Goal: Task Accomplishment & Management: Manage account settings

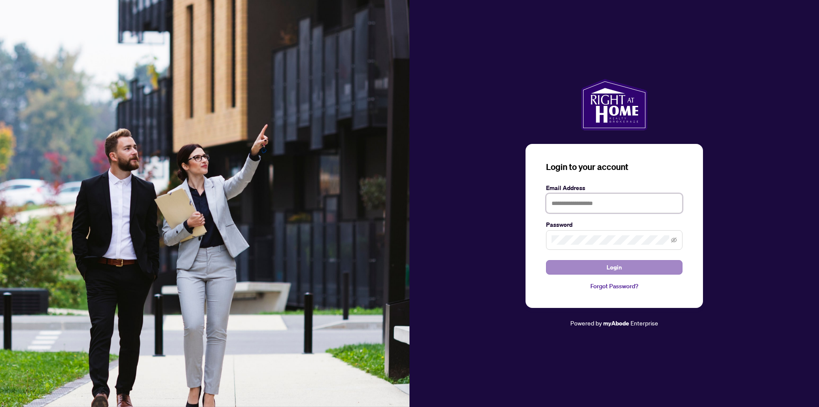
type input "**********"
click at [634, 269] on button "Login" at bounding box center [614, 267] width 137 height 15
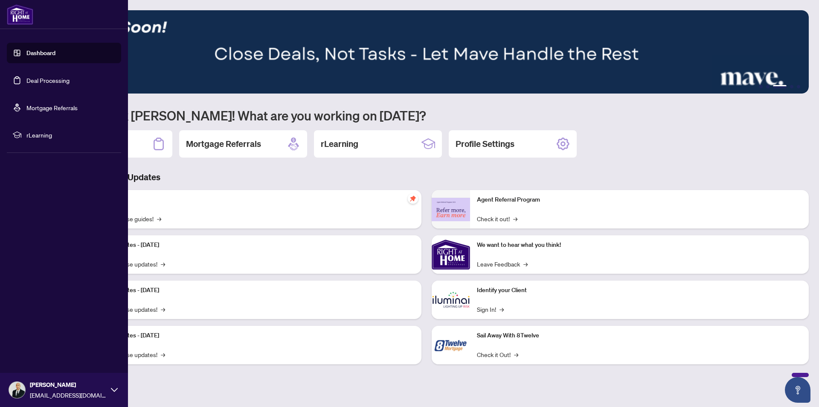
click at [26, 79] on link "Deal Processing" at bounding box center [47, 80] width 43 height 8
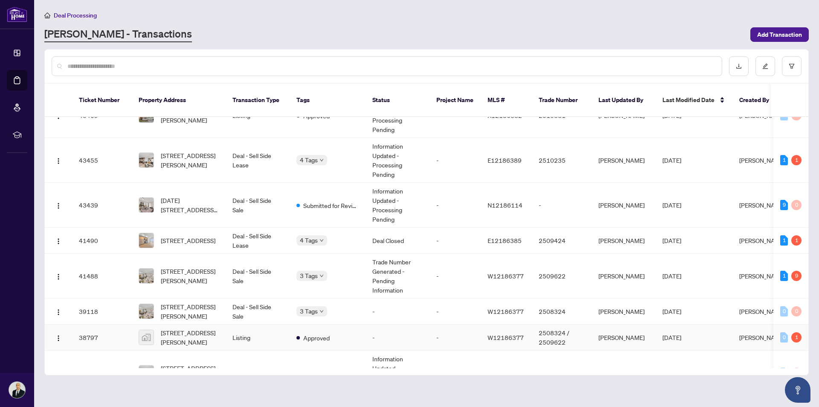
scroll to position [341, 0]
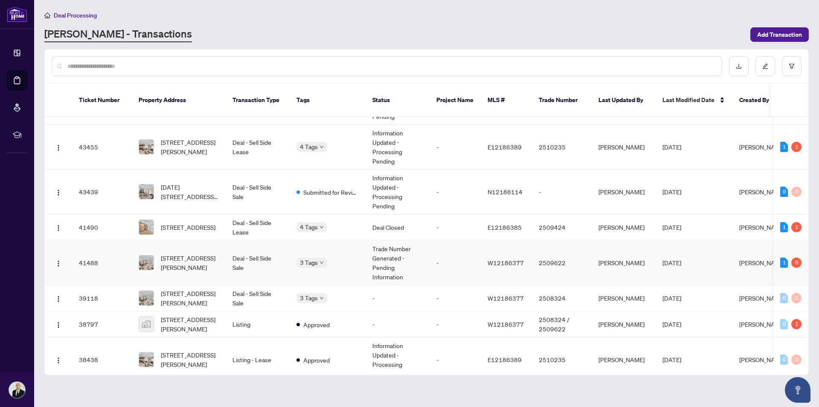
click at [262, 252] on td "Deal - Sell Side Sale" at bounding box center [258, 262] width 64 height 45
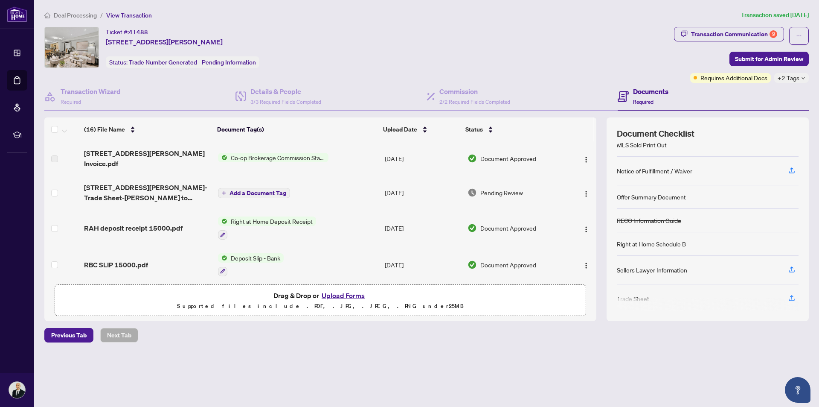
scroll to position [90, 0]
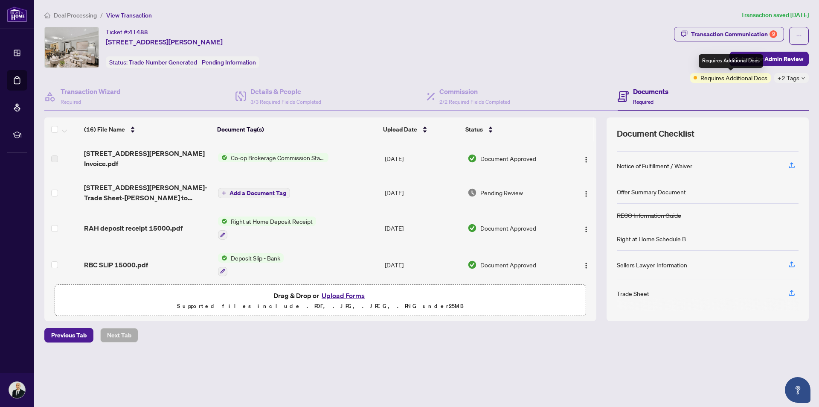
click at [751, 80] on span "Requires Additional Docs" at bounding box center [733, 77] width 67 height 9
click at [797, 80] on span "+2 Tags" at bounding box center [789, 78] width 22 height 10
click at [584, 68] on div "Ticket #: 41488 101-[STREET_ADDRESS][PERSON_NAME] Status: Trade Number Generate…" at bounding box center [358, 55] width 630 height 56
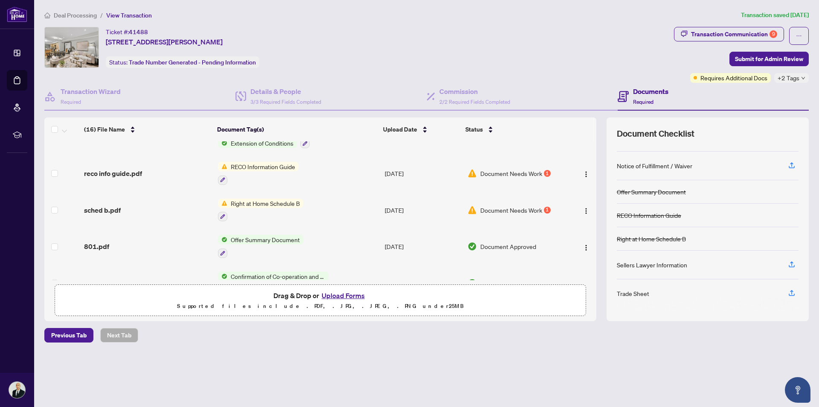
scroll to position [341, 0]
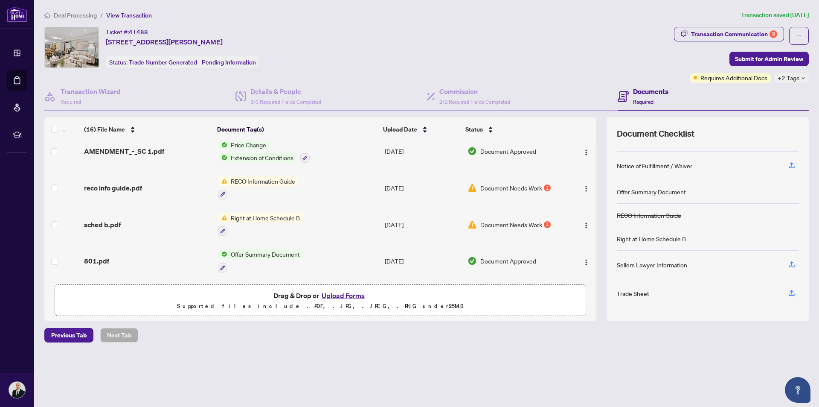
click at [483, 225] on span "Document Needs Work" at bounding box center [511, 224] width 62 height 9
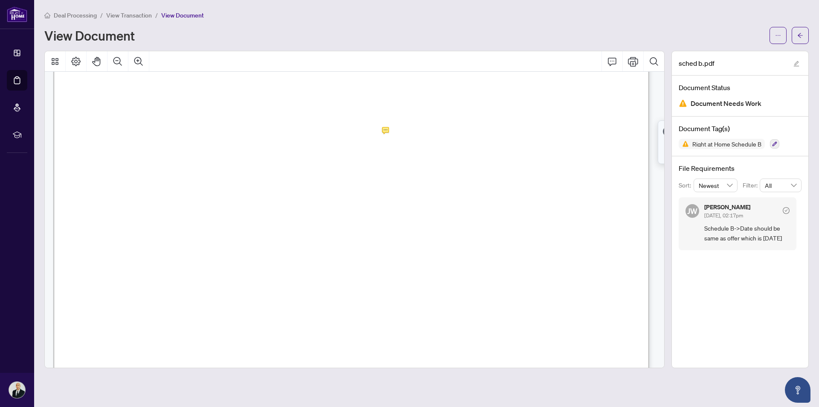
scroll to position [30, 0]
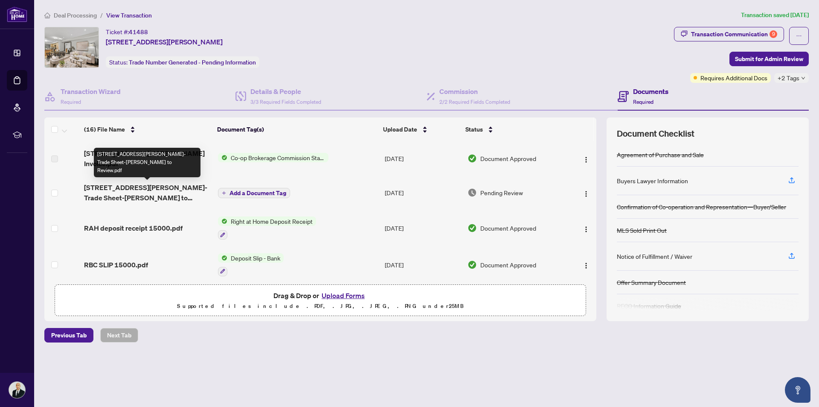
click at [132, 198] on span "[STREET_ADDRESS][PERSON_NAME]-Trade Sheet-[PERSON_NAME] to Review.pdf" at bounding box center [147, 192] width 127 height 20
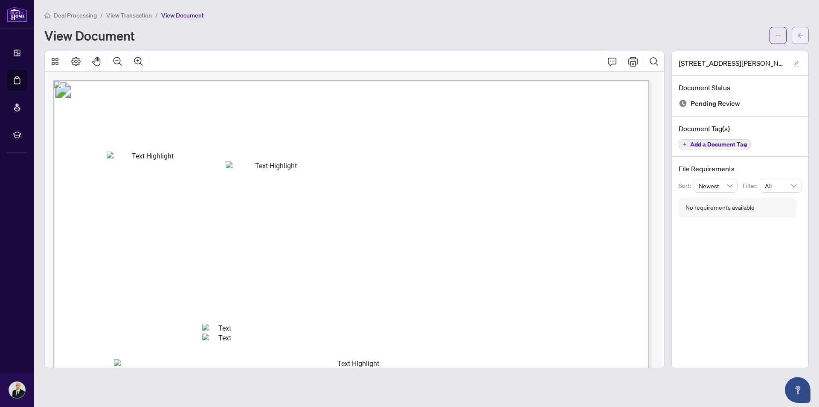
click at [805, 35] on button "button" at bounding box center [800, 35] width 17 height 17
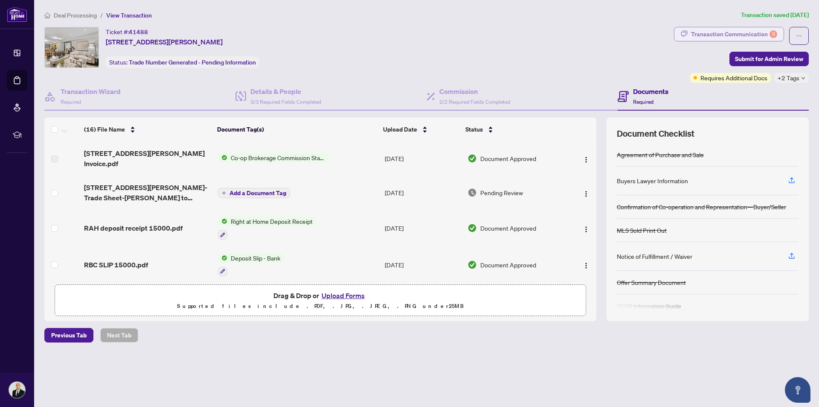
click at [719, 37] on div "Transaction Communication 9" at bounding box center [734, 34] width 86 height 14
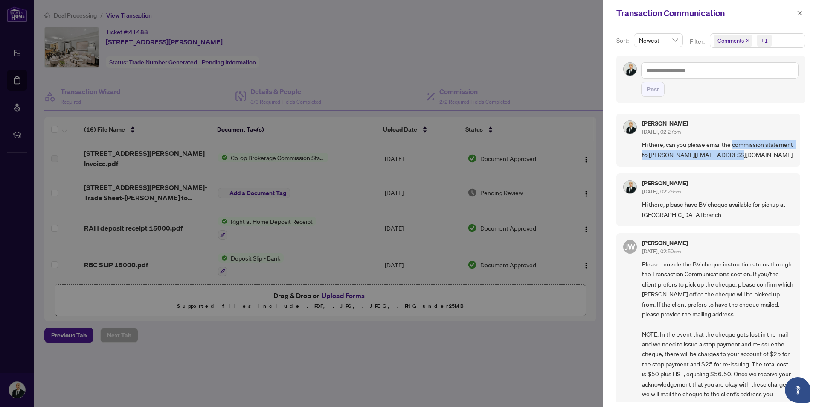
drag, startPoint x: 761, startPoint y: 155, endPoint x: 732, endPoint y: 145, distance: 30.9
click at [732, 145] on span "Hi there, can you please email the commission statement to [PERSON_NAME][EMAIL_…" at bounding box center [717, 150] width 151 height 20
copy span "commission statement to [PERSON_NAME][EMAIL_ADDRESS][DOMAIN_NAME]"
click at [309, 189] on div at bounding box center [409, 203] width 819 height 407
click at [184, 192] on div at bounding box center [409, 203] width 819 height 407
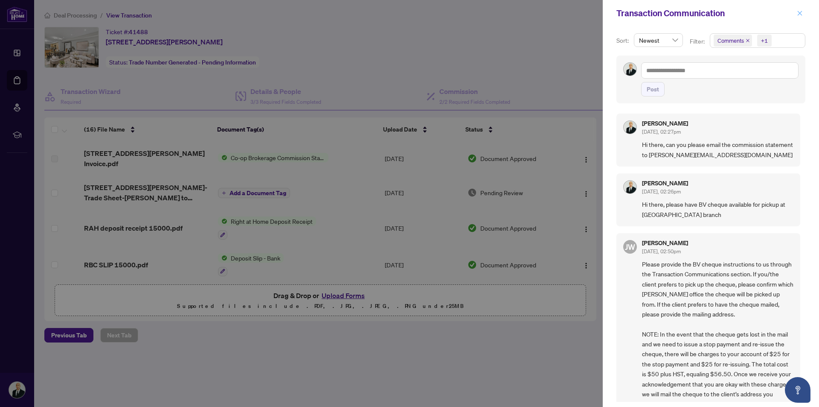
click at [799, 9] on span "button" at bounding box center [800, 13] width 6 height 14
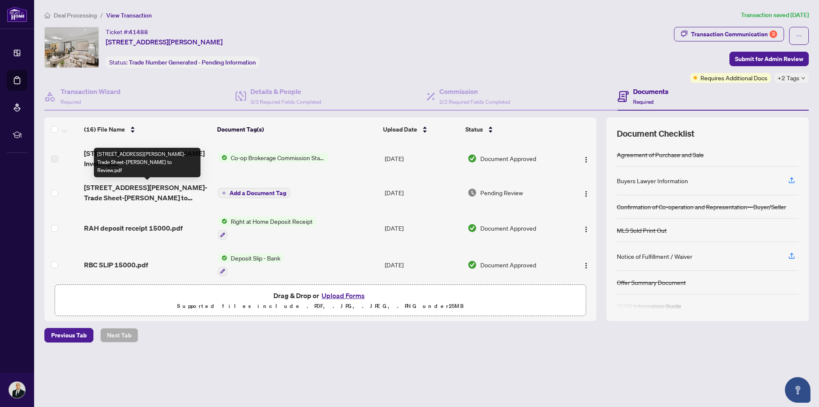
click at [156, 188] on span "[STREET_ADDRESS][PERSON_NAME]-Trade Sheet-[PERSON_NAME] to Review.pdf" at bounding box center [147, 192] width 127 height 20
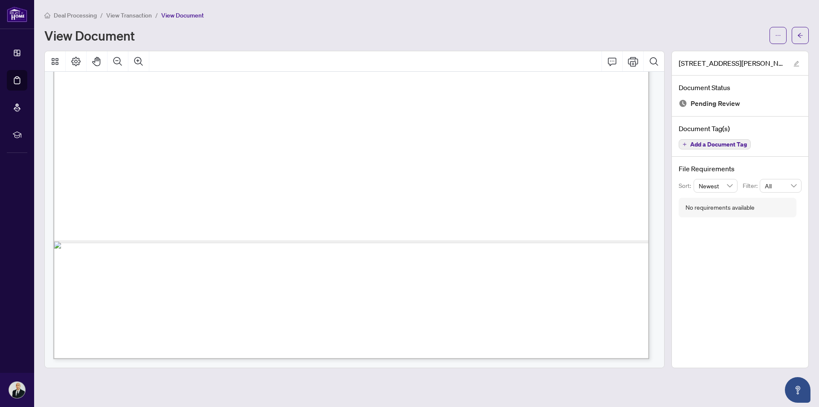
scroll to position [23, 0]
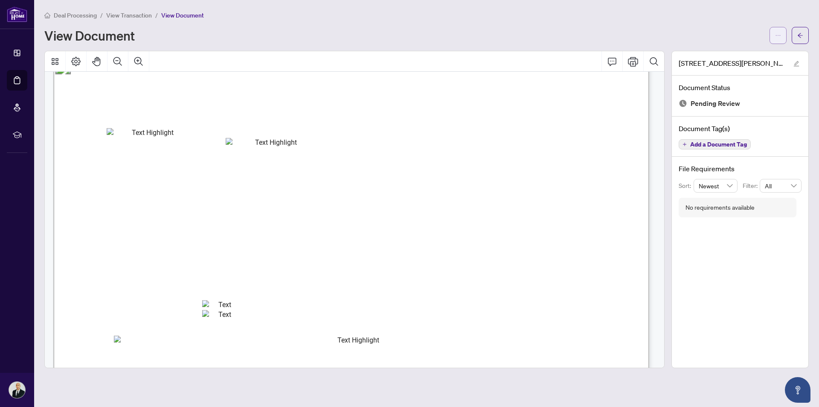
click at [770, 37] on button "button" at bounding box center [778, 35] width 17 height 17
click at [753, 53] on span "Download" at bounding box center [747, 53] width 65 height 9
click at [802, 34] on icon "arrow-left" at bounding box center [800, 35] width 6 height 6
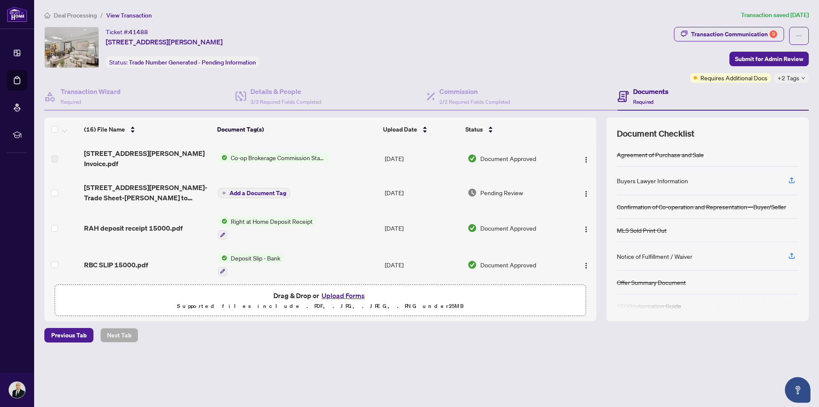
click at [350, 292] on button "Upload Forms" at bounding box center [343, 295] width 48 height 11
click at [548, 395] on main "Deal Processing / View Transaction Transaction saved [DATE] Ticket #: 41488 101…" at bounding box center [426, 203] width 785 height 407
click at [359, 297] on button "Upload Forms" at bounding box center [343, 295] width 48 height 11
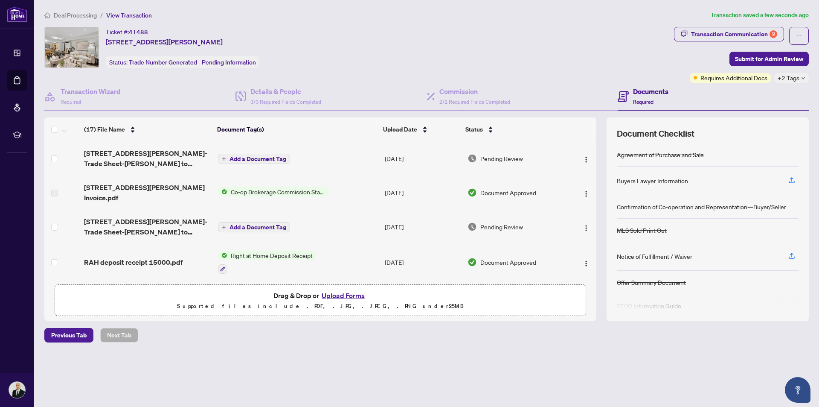
click at [265, 160] on span "Add a Document Tag" at bounding box center [258, 159] width 57 height 6
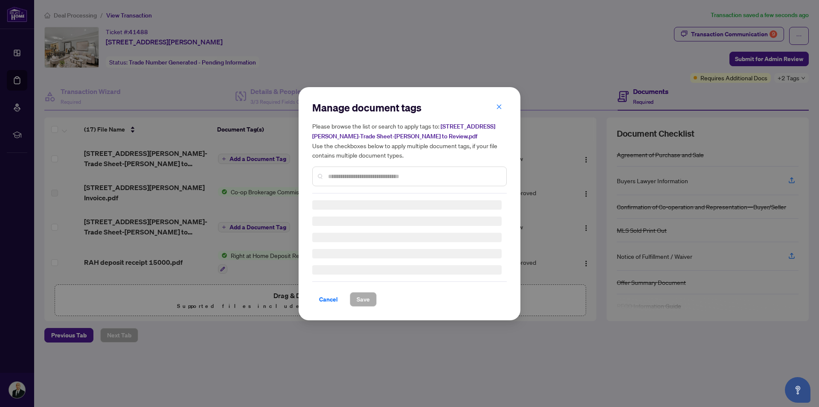
click at [405, 177] on div "Manage document tags Please browse the list or search to apply tags to: [STREET…" at bounding box center [409, 147] width 195 height 93
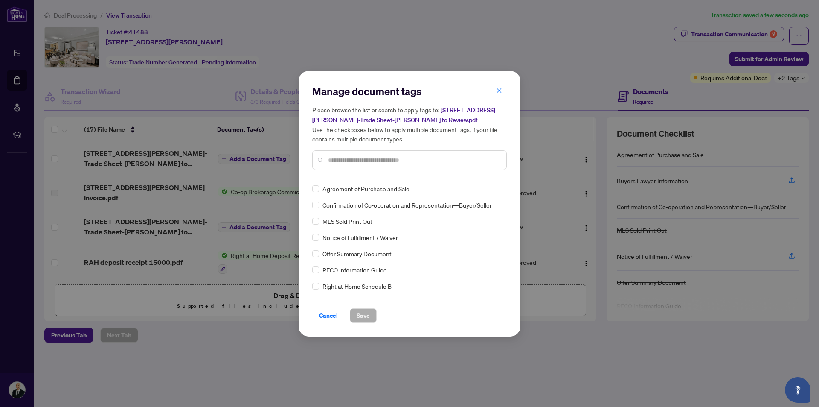
click at [399, 150] on div at bounding box center [409, 160] width 195 height 20
click at [402, 163] on input "text" at bounding box center [413, 159] width 171 height 9
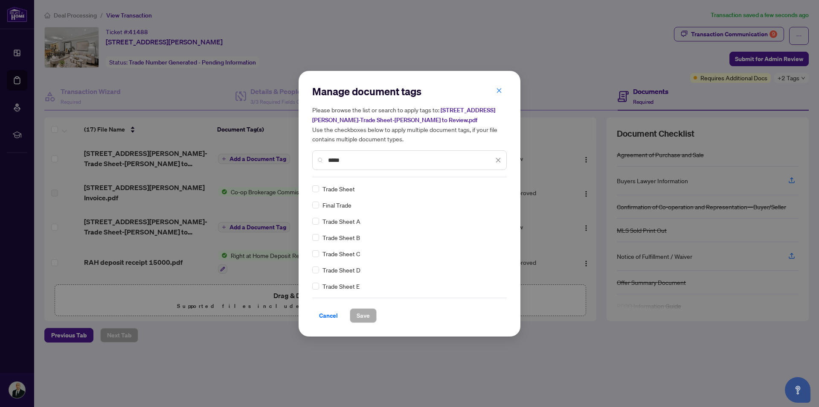
type input "*****"
click at [363, 314] on span "Save" at bounding box center [363, 315] width 13 height 14
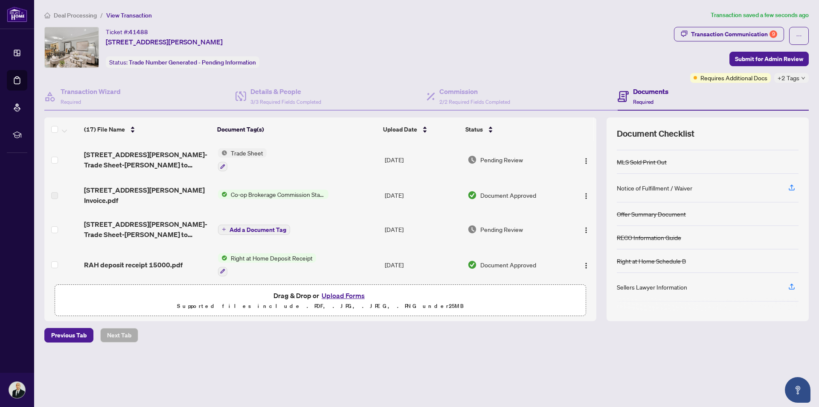
scroll to position [85, 0]
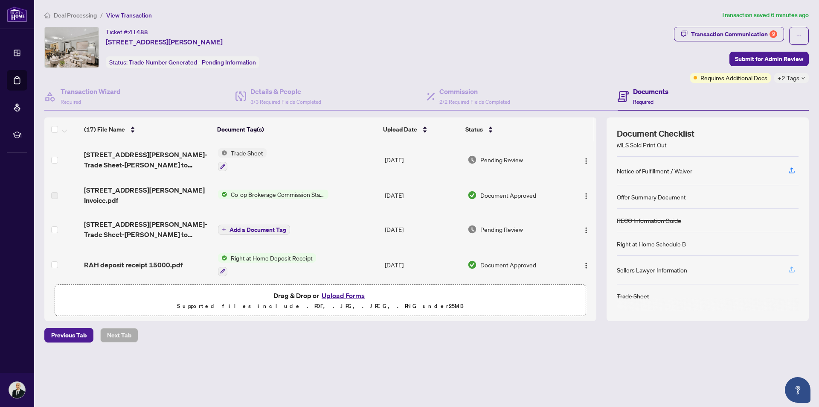
click at [793, 270] on icon "button" at bounding box center [792, 269] width 8 height 8
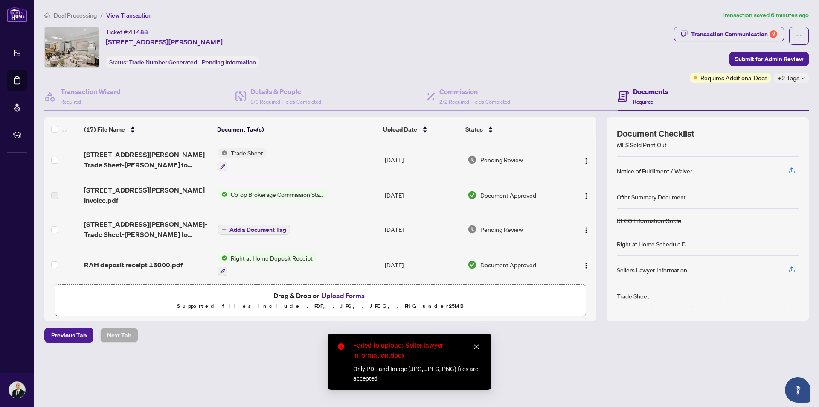
click at [476, 345] on icon "close" at bounding box center [477, 346] width 6 height 6
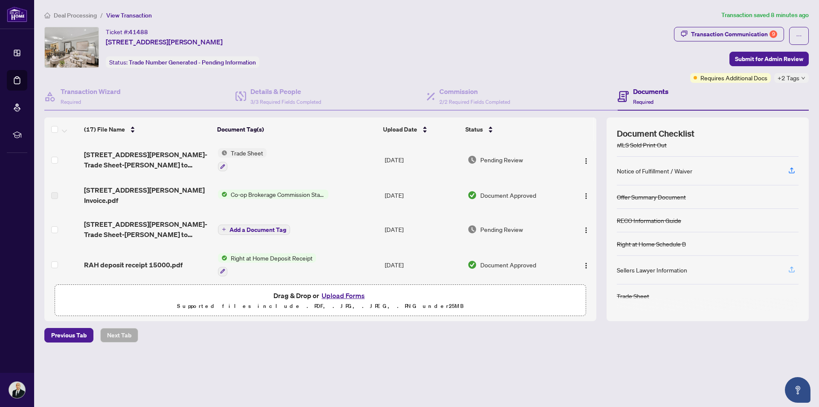
click at [790, 270] on icon "button" at bounding box center [792, 269] width 8 height 8
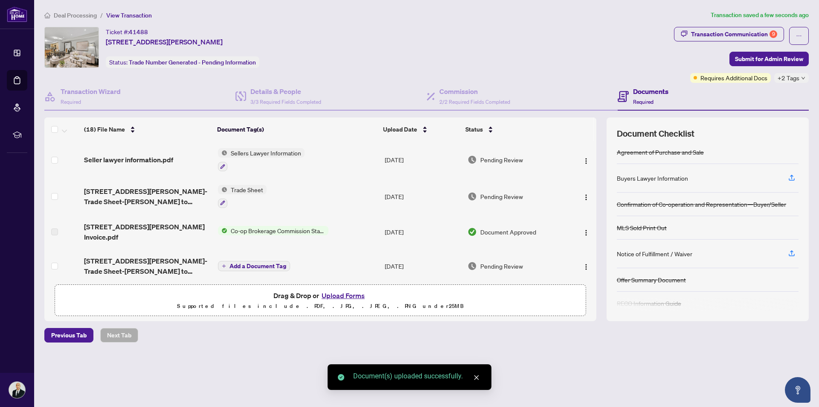
scroll to position [0, 0]
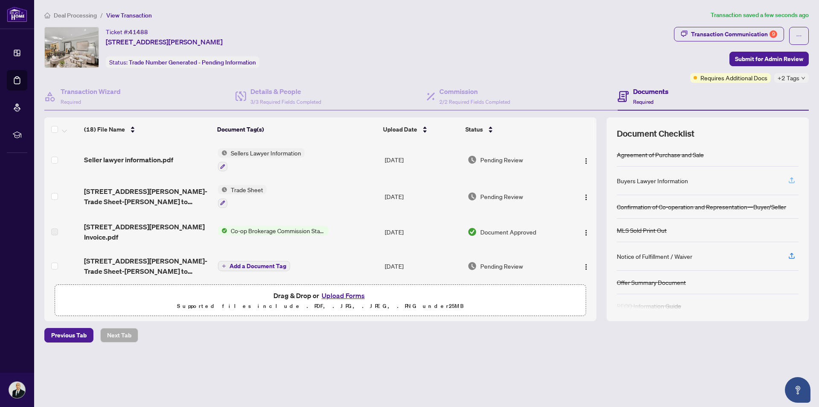
click at [789, 178] on icon "button" at bounding box center [792, 180] width 8 height 8
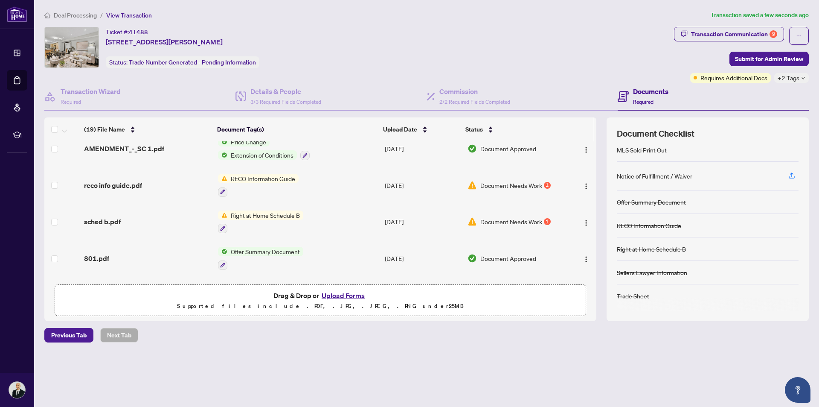
scroll to position [439, 0]
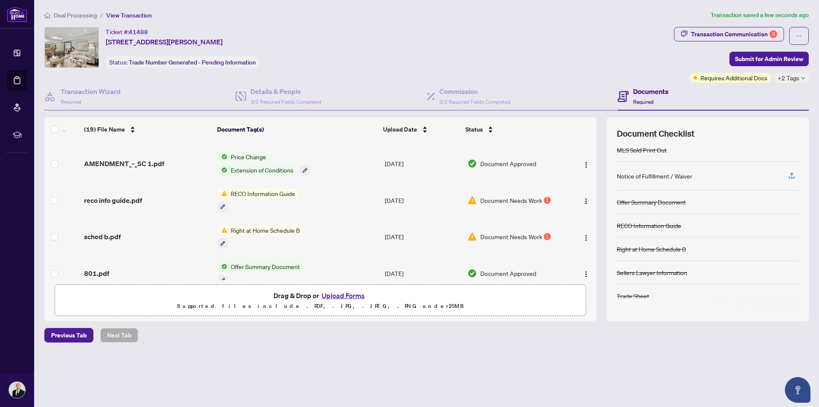
click at [500, 201] on span "Document Needs Work" at bounding box center [511, 199] width 62 height 9
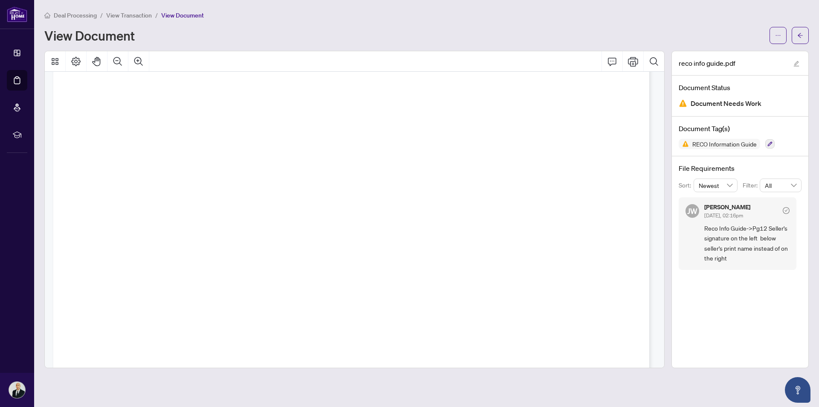
scroll to position [9855, 0]
click at [802, 35] on icon "arrow-left" at bounding box center [800, 35] width 6 height 6
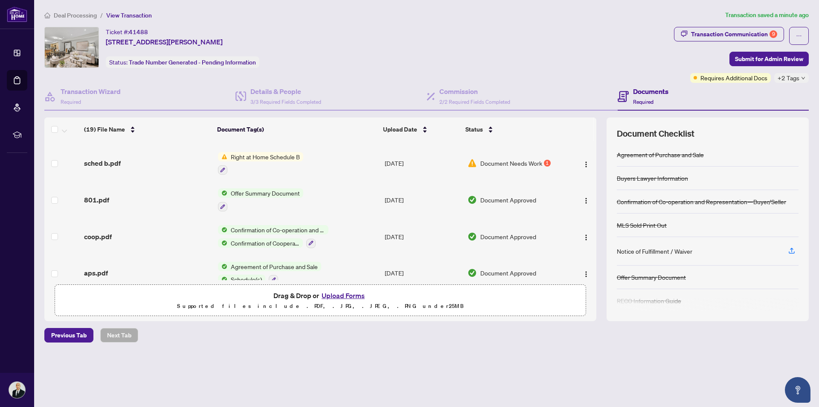
scroll to position [524, 0]
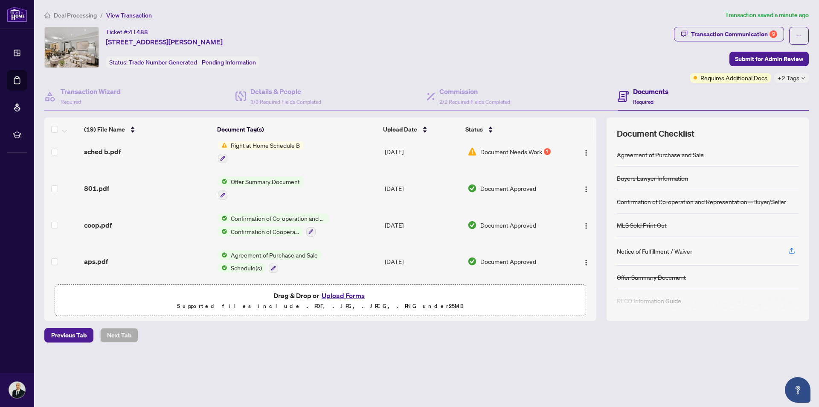
click at [348, 298] on button "Upload Forms" at bounding box center [343, 295] width 48 height 11
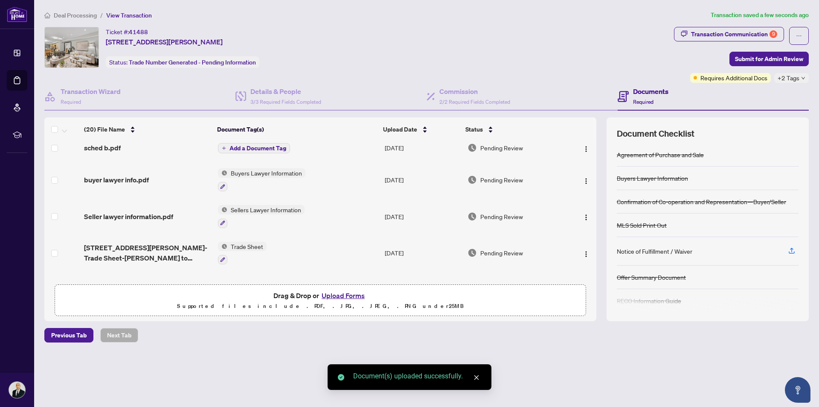
scroll to position [0, 0]
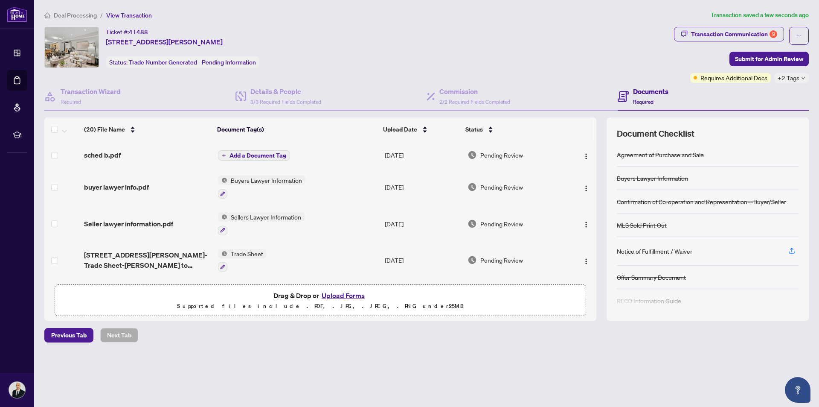
click at [241, 154] on span "Add a Document Tag" at bounding box center [258, 155] width 57 height 6
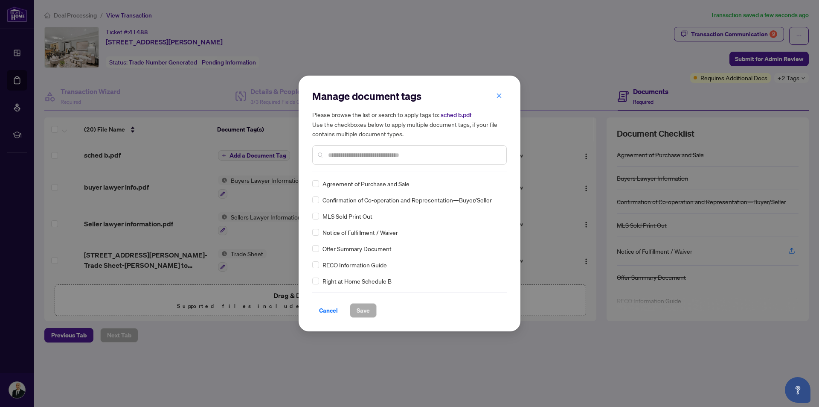
click at [402, 152] on input "text" at bounding box center [413, 154] width 171 height 9
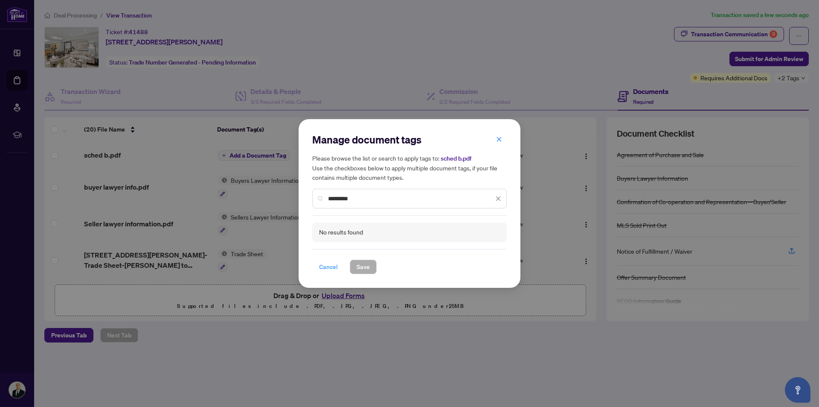
type input "*********"
click at [325, 267] on span "Cancel" at bounding box center [328, 267] width 19 height 14
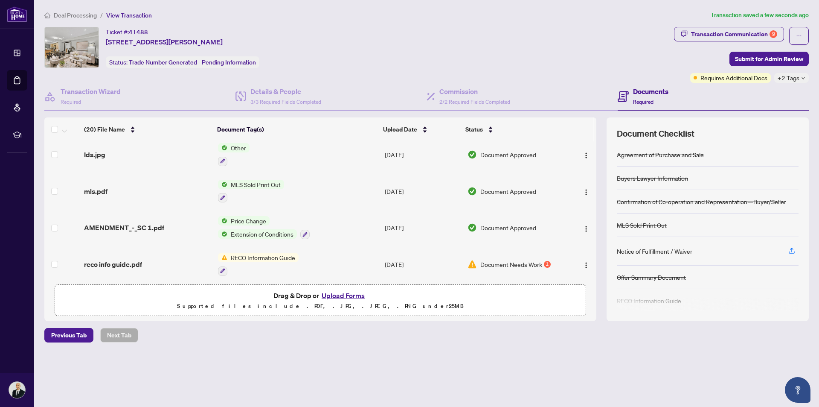
scroll to position [551, 0]
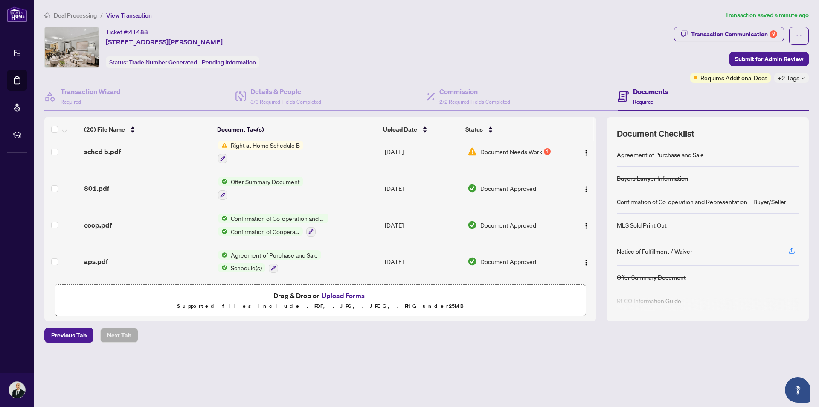
click at [532, 354] on div "Deal Processing / View Transaction Transaction saved a minute ago Ticket #: 414…" at bounding box center [426, 191] width 771 height 362
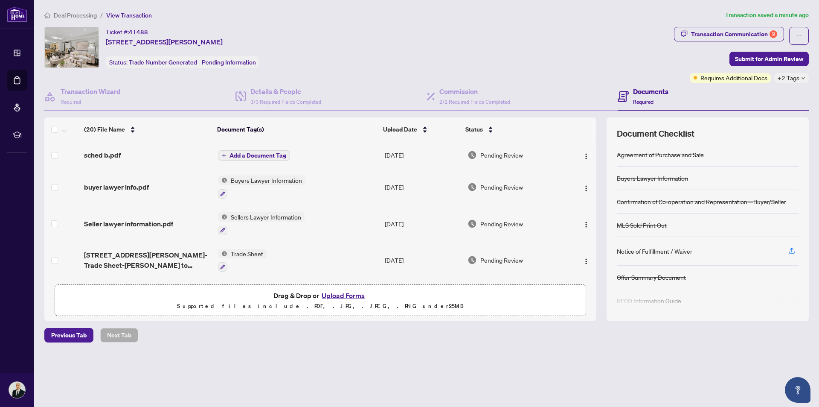
click at [356, 294] on button "Upload Forms" at bounding box center [343, 295] width 48 height 11
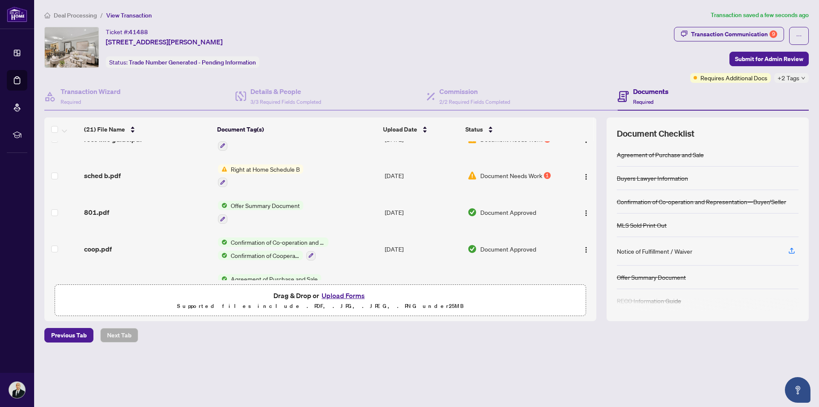
scroll to position [578, 0]
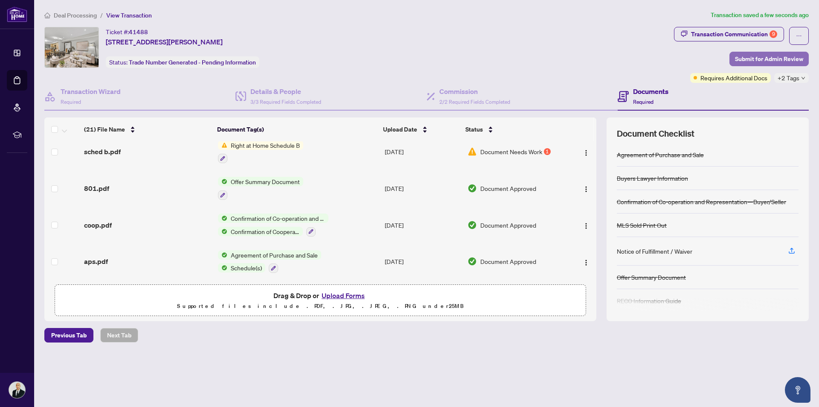
click at [770, 59] on span "Submit for Admin Review" at bounding box center [769, 59] width 68 height 14
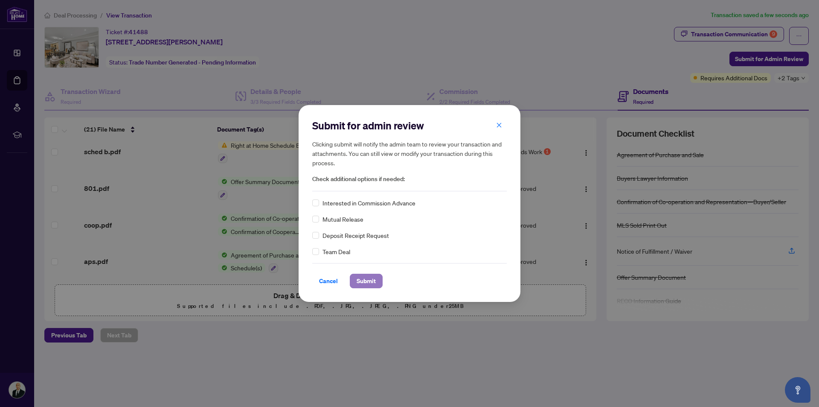
click at [372, 283] on button "Submit" at bounding box center [366, 280] width 33 height 15
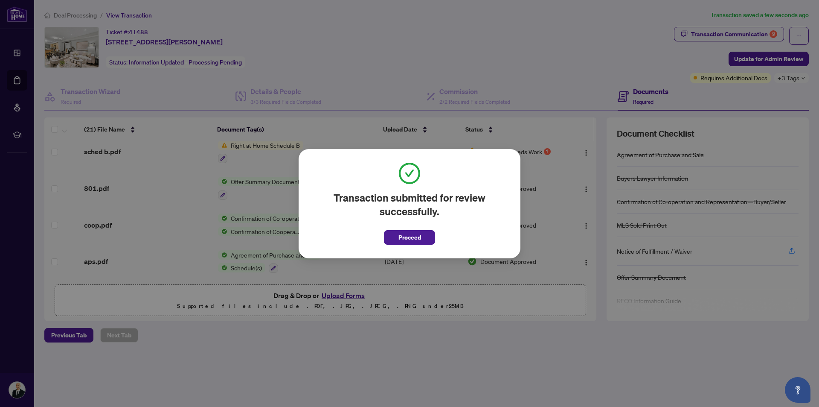
click at [514, 375] on div "Transaction submitted for review successfully. Proceed Cancel OK" at bounding box center [409, 203] width 819 height 407
click at [407, 235] on span "Proceed" at bounding box center [409, 237] width 23 height 14
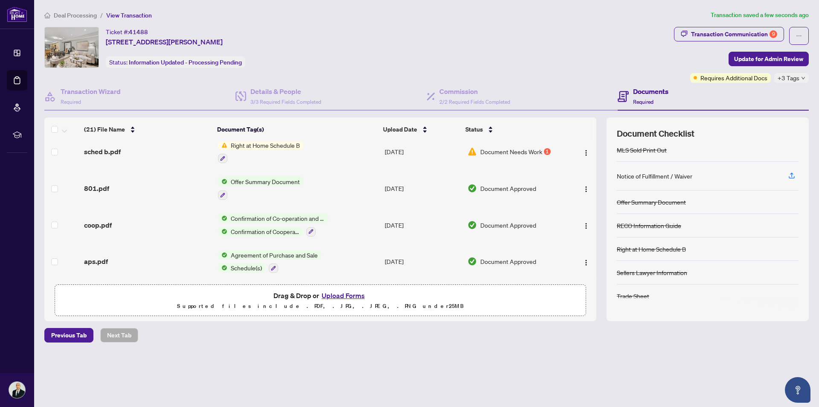
scroll to position [0, 0]
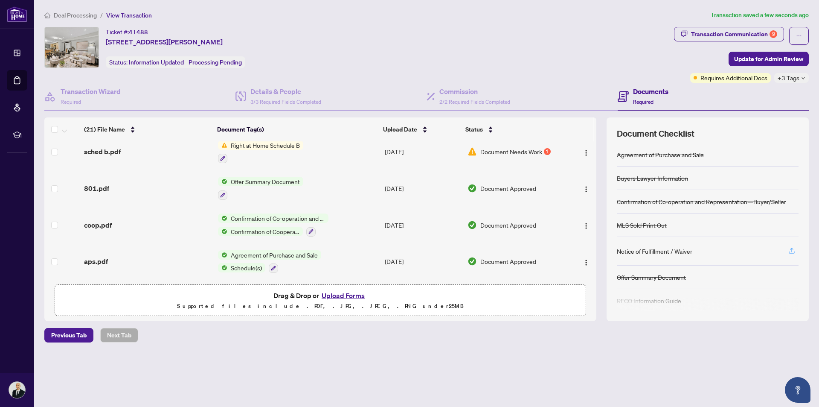
click at [792, 250] on icon "button" at bounding box center [791, 249] width 3 height 4
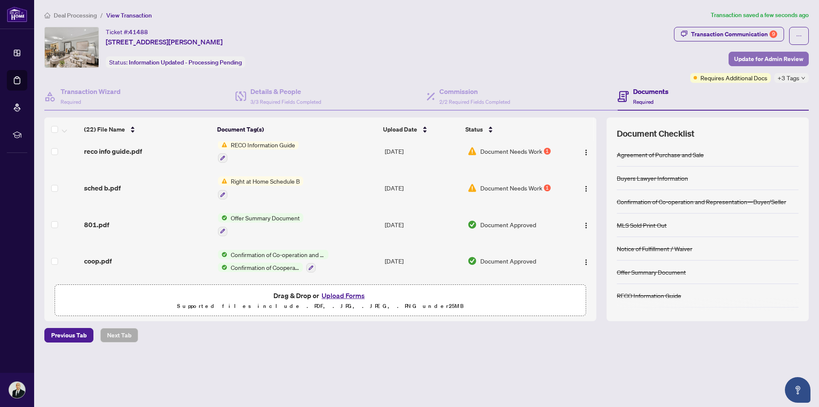
click at [746, 57] on span "Update for Admin Review" at bounding box center [768, 59] width 69 height 14
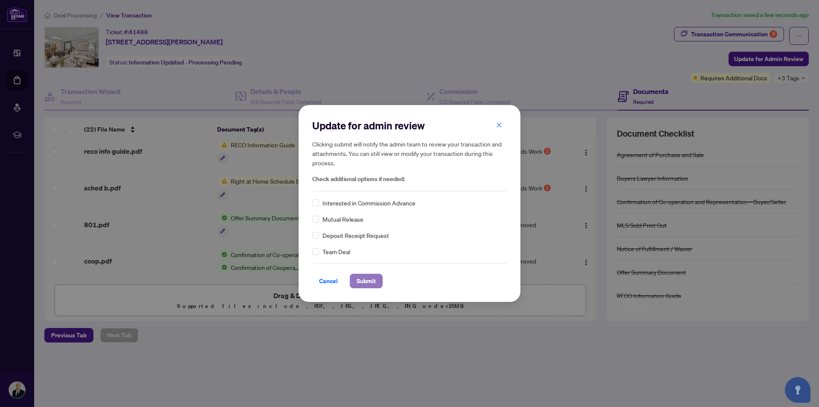
click at [364, 280] on span "Submit" at bounding box center [366, 281] width 19 height 14
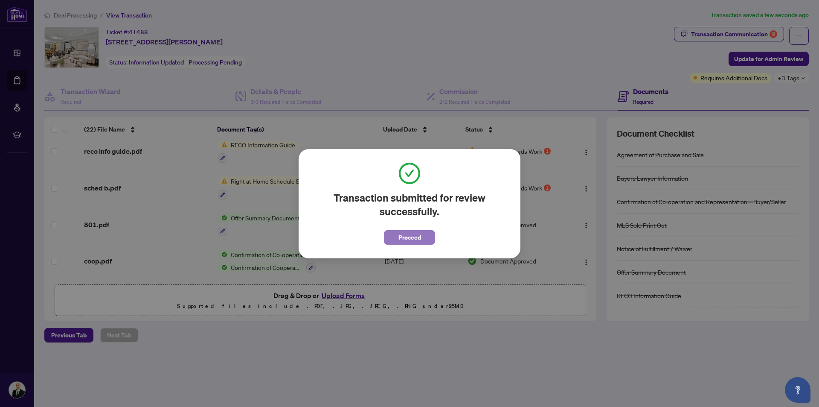
click at [416, 238] on span "Proceed" at bounding box center [409, 237] width 23 height 14
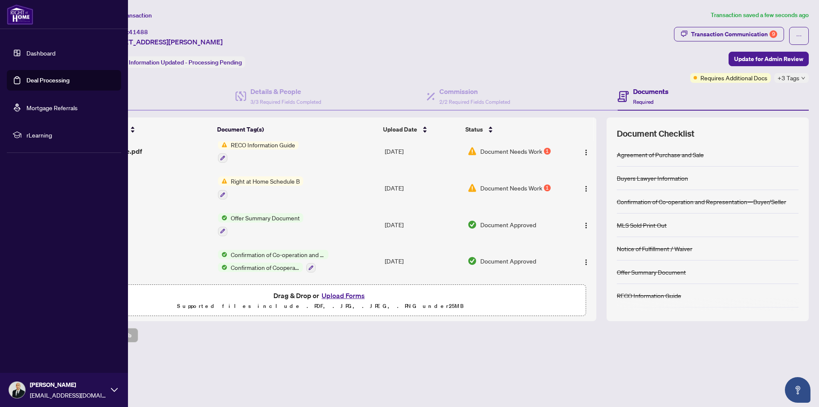
click at [39, 81] on link "Deal Processing" at bounding box center [47, 80] width 43 height 8
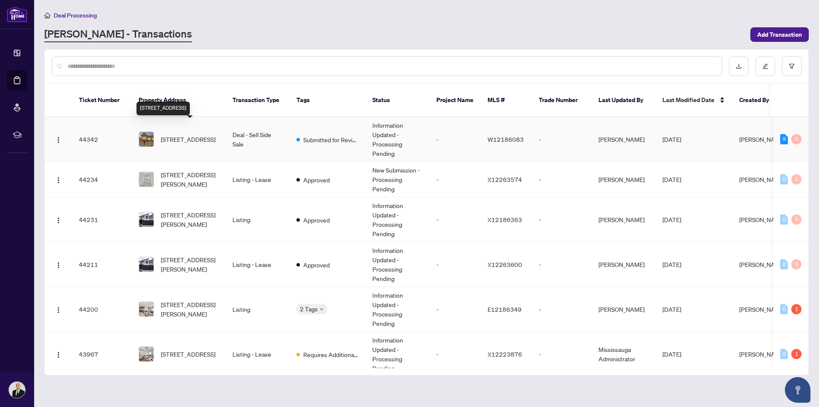
click at [211, 134] on span "[STREET_ADDRESS]" at bounding box center [188, 138] width 55 height 9
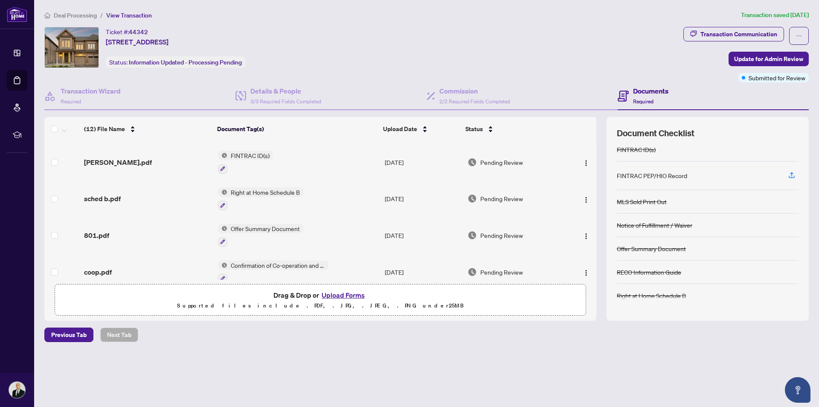
scroll to position [292, 0]
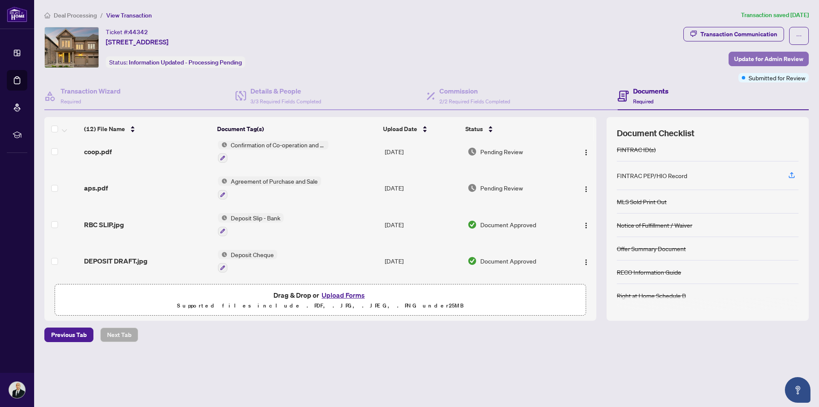
click at [771, 59] on span "Update for Admin Review" at bounding box center [768, 59] width 69 height 14
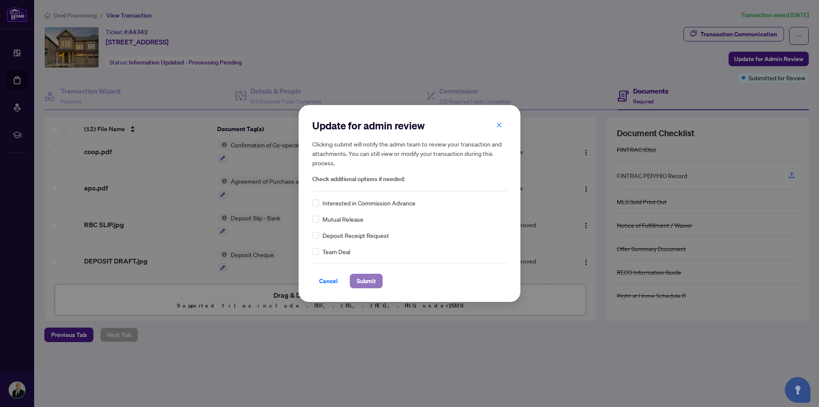
click at [366, 282] on span "Submit" at bounding box center [366, 281] width 19 height 14
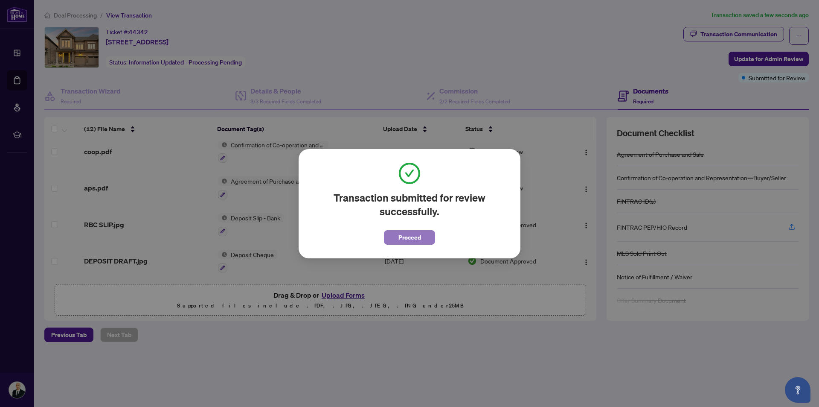
click at [406, 238] on span "Proceed" at bounding box center [409, 237] width 23 height 14
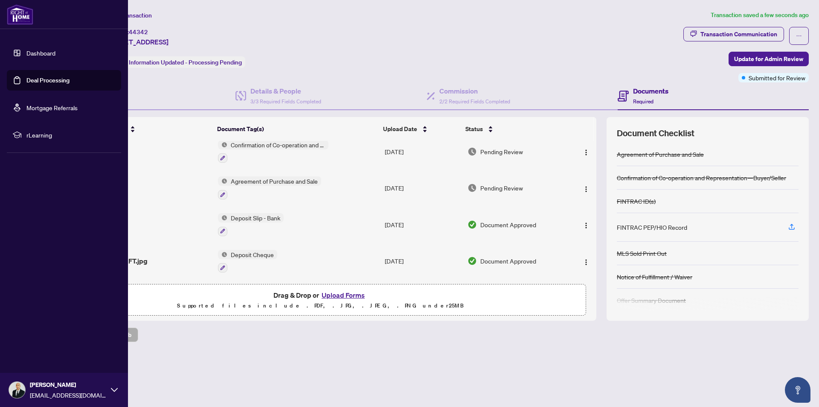
click at [26, 79] on link "Deal Processing" at bounding box center [47, 80] width 43 height 8
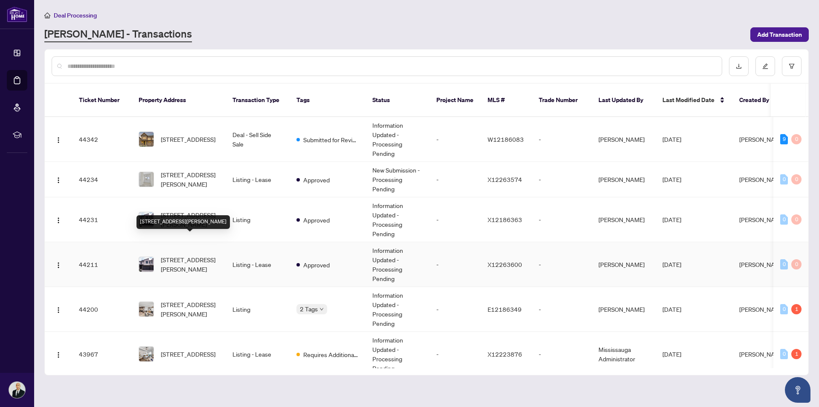
scroll to position [43, 0]
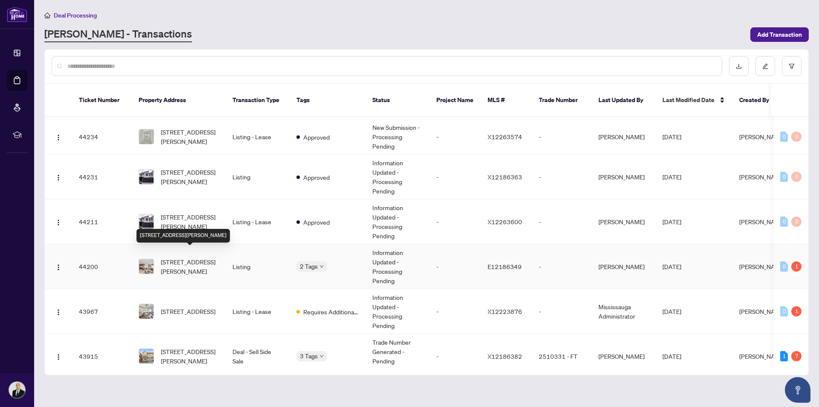
click at [217, 262] on span "[STREET_ADDRESS][PERSON_NAME]" at bounding box center [190, 266] width 58 height 19
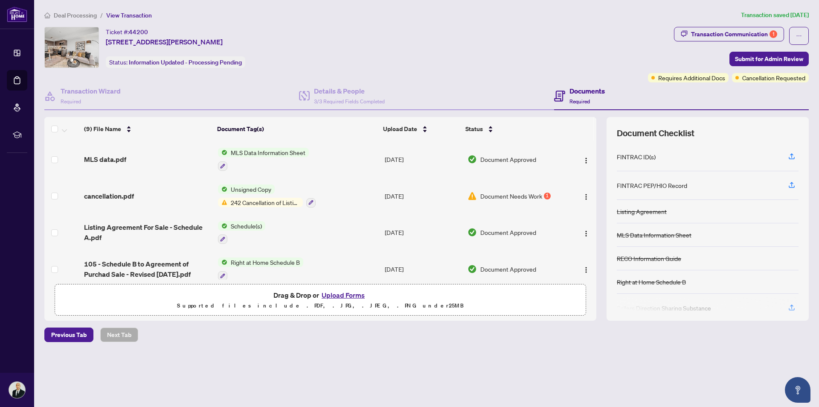
click at [512, 196] on span "Document Needs Work" at bounding box center [511, 195] width 62 height 9
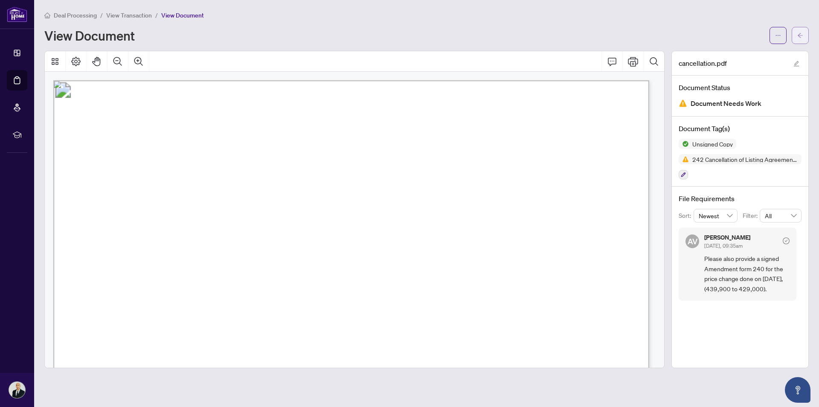
click at [795, 36] on button "button" at bounding box center [800, 35] width 17 height 17
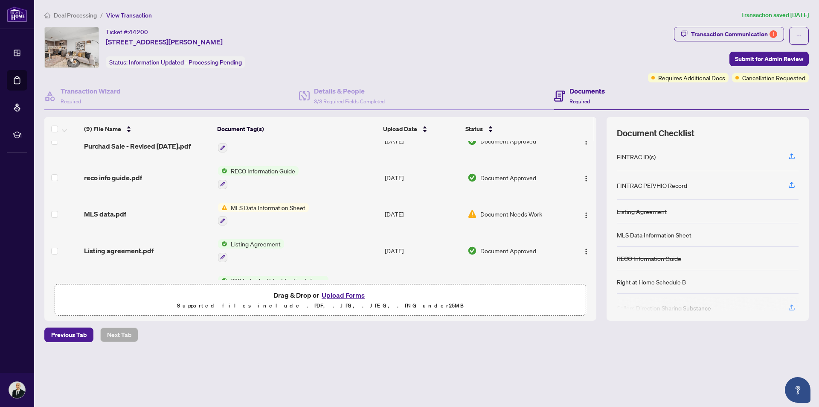
scroll to position [192, 0]
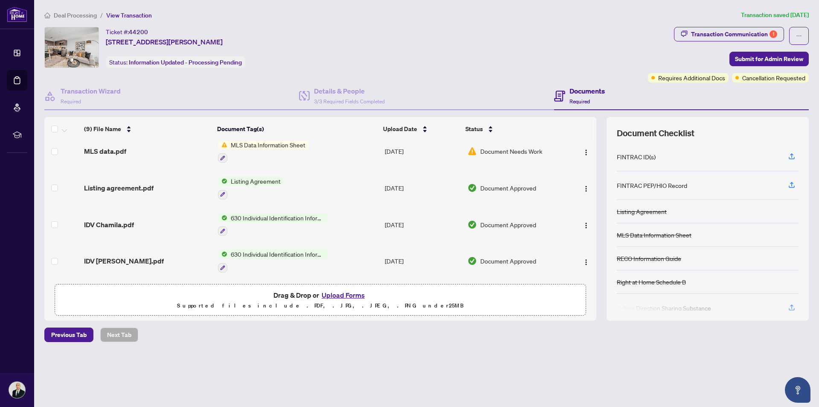
click at [491, 155] on td "Document Needs Work" at bounding box center [515, 151] width 103 height 37
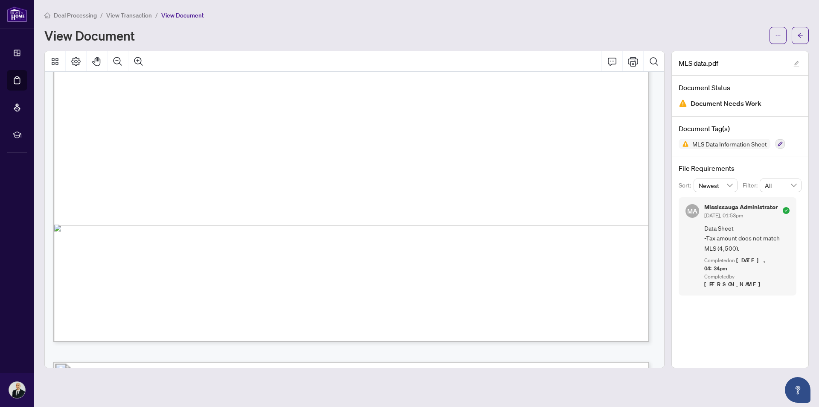
scroll to position [512, 0]
click at [803, 33] on button "button" at bounding box center [800, 35] width 17 height 17
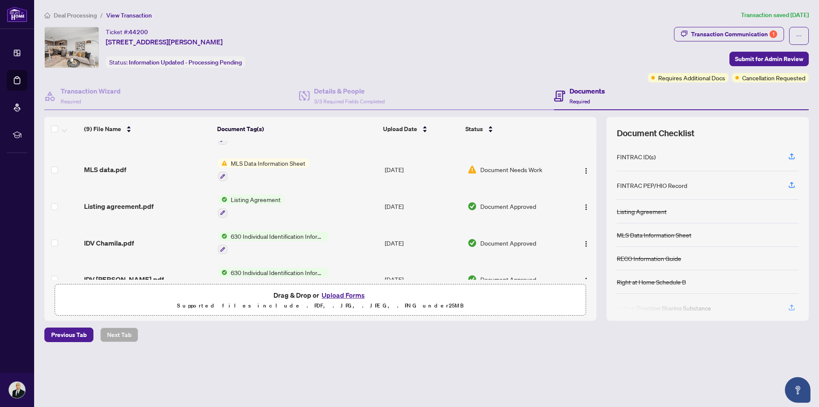
scroll to position [192, 0]
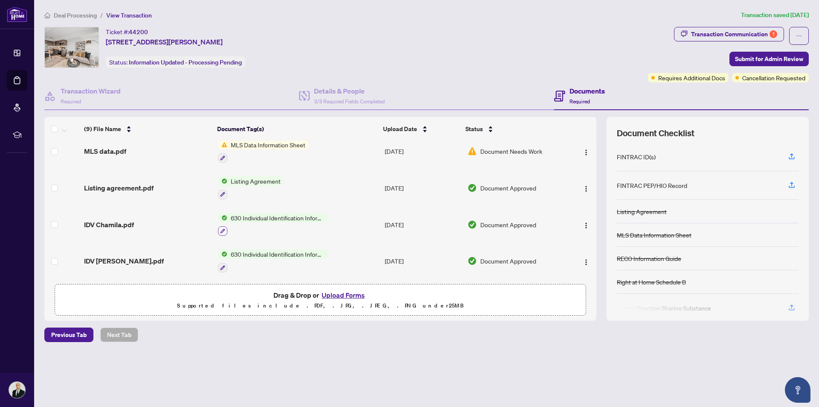
click at [222, 230] on icon "button" at bounding box center [222, 230] width 5 height 5
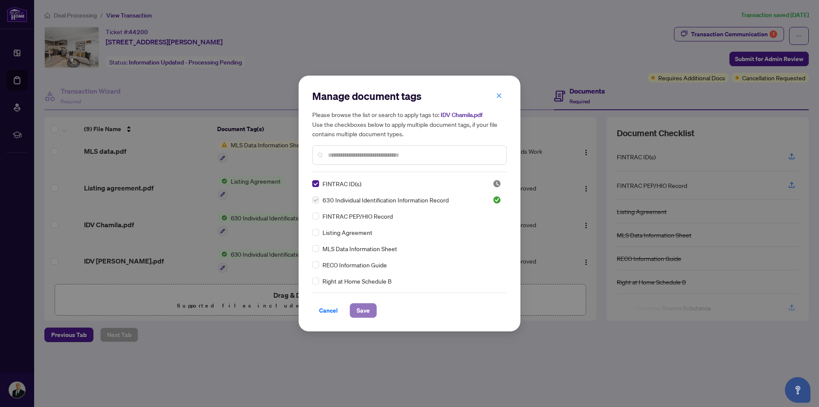
click at [366, 313] on span "Save" at bounding box center [363, 310] width 13 height 14
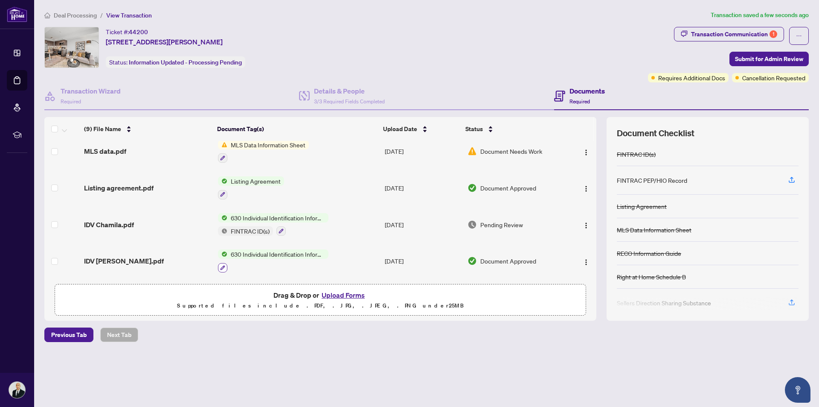
click at [218, 266] on button "button" at bounding box center [222, 267] width 9 height 9
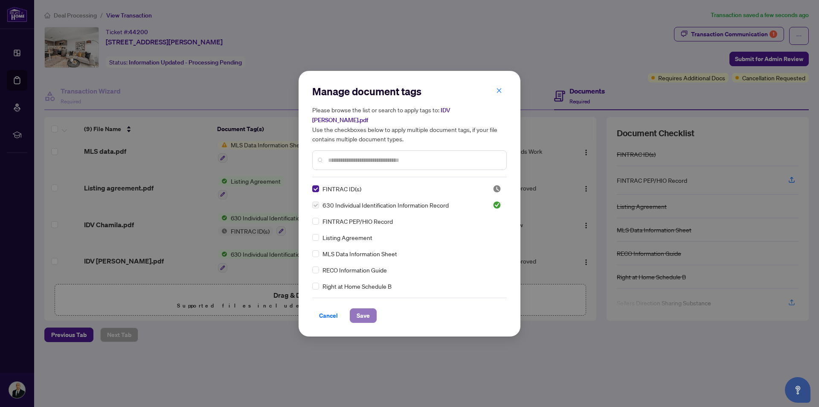
click at [362, 317] on button "Save" at bounding box center [363, 315] width 27 height 15
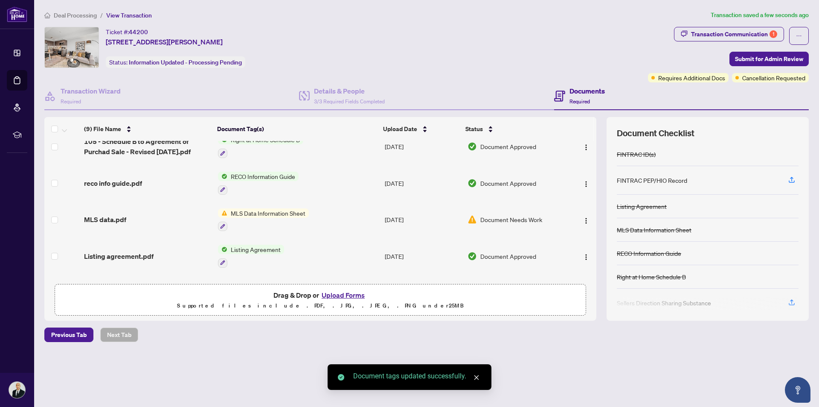
scroll to position [0, 0]
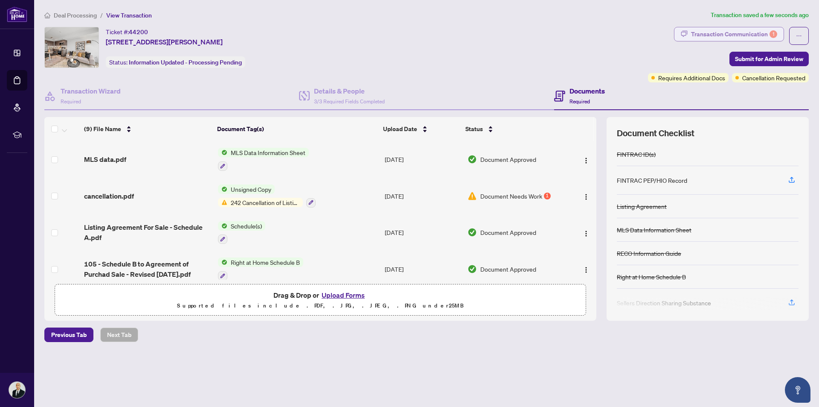
click at [738, 37] on div "Transaction Communication 1" at bounding box center [734, 34] width 86 height 14
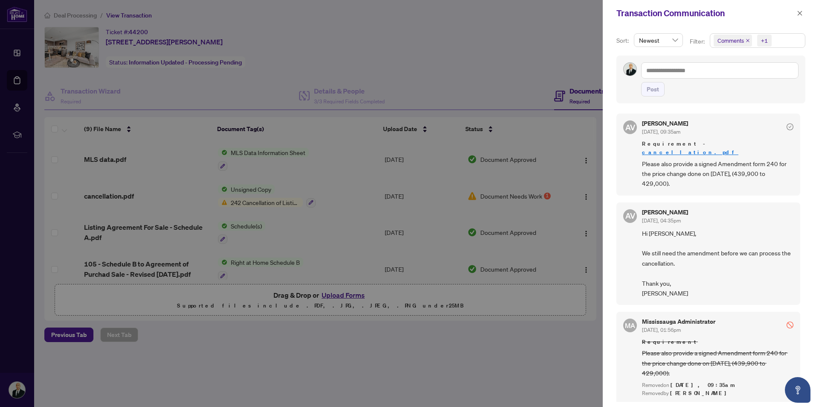
click at [435, 353] on div at bounding box center [409, 203] width 819 height 407
click at [801, 11] on icon "close" at bounding box center [800, 13] width 6 height 6
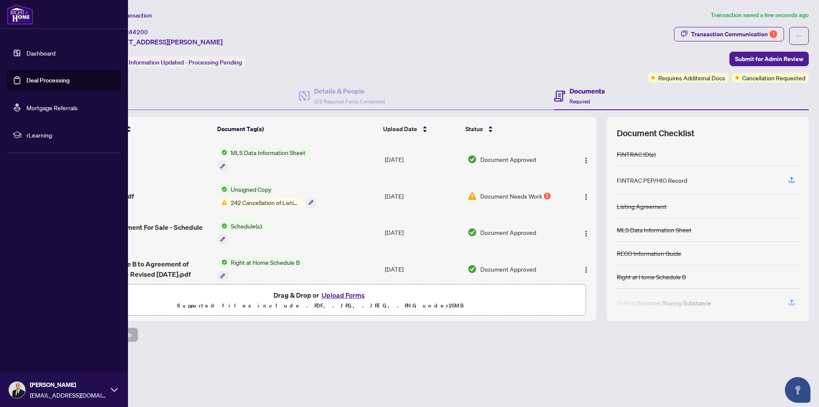
click at [46, 80] on link "Deal Processing" at bounding box center [47, 80] width 43 height 8
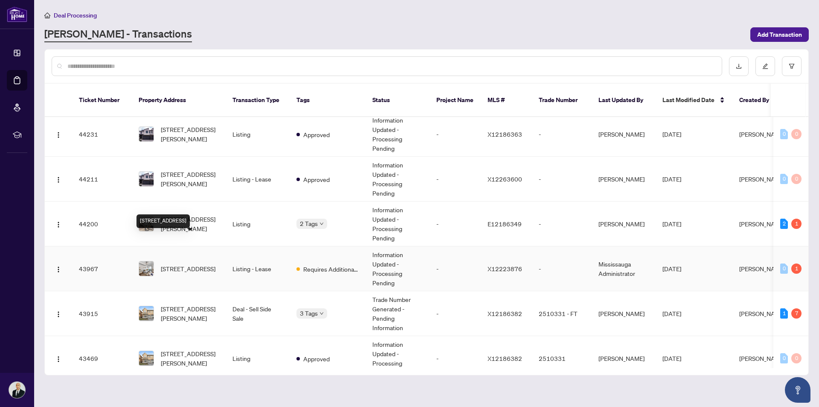
scroll to position [171, 0]
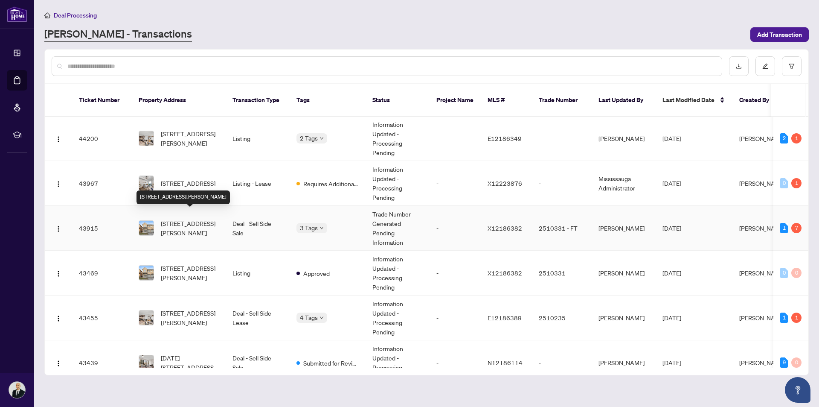
click at [195, 224] on span "[STREET_ADDRESS][PERSON_NAME]" at bounding box center [190, 227] width 58 height 19
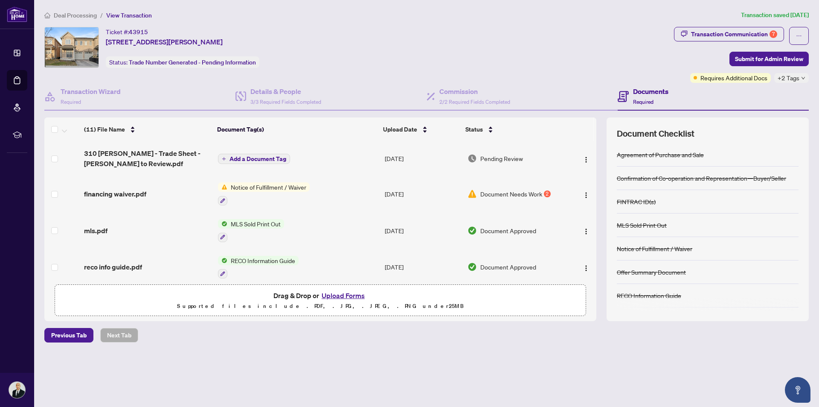
click at [499, 192] on span "Document Needs Work" at bounding box center [511, 193] width 62 height 9
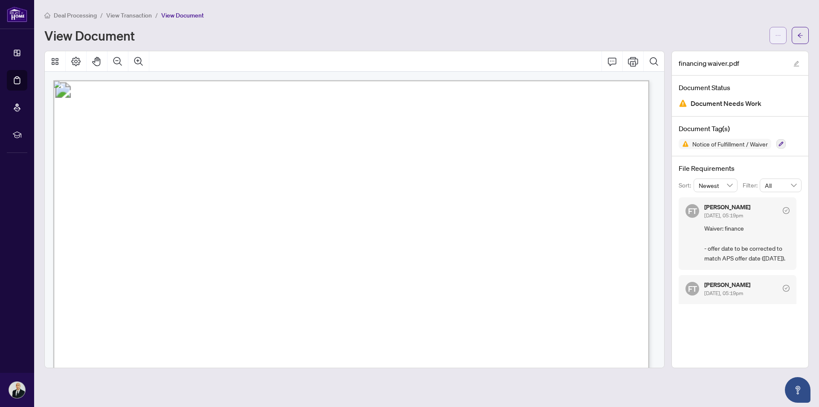
click at [777, 38] on span "button" at bounding box center [778, 36] width 6 height 14
click at [737, 52] on span "Download" at bounding box center [747, 53] width 65 height 9
